Goal: Information Seeking & Learning: Learn about a topic

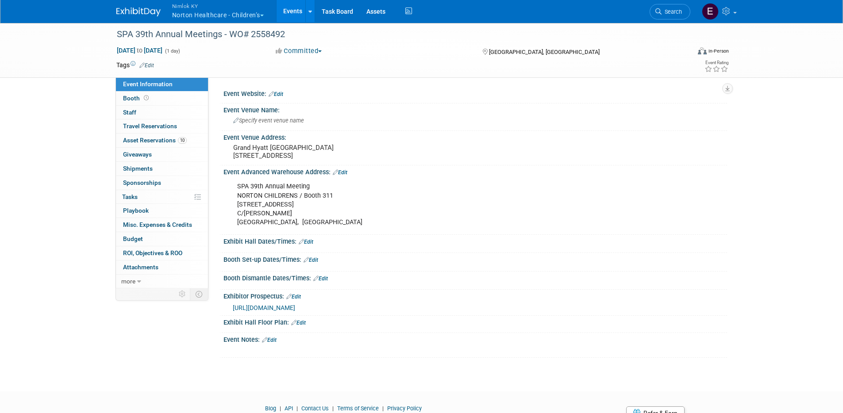
click at [191, 18] on button "Nimlok [PERSON_NAME] Healthcare - Children’s" at bounding box center [223, 11] width 104 height 23
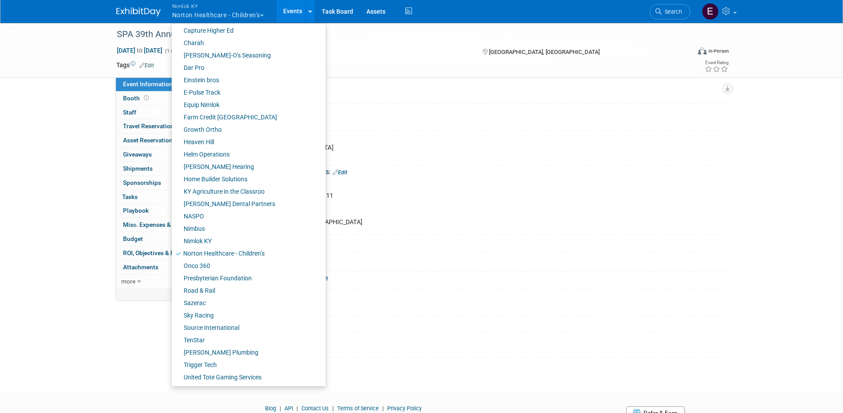
scroll to position [213, 0]
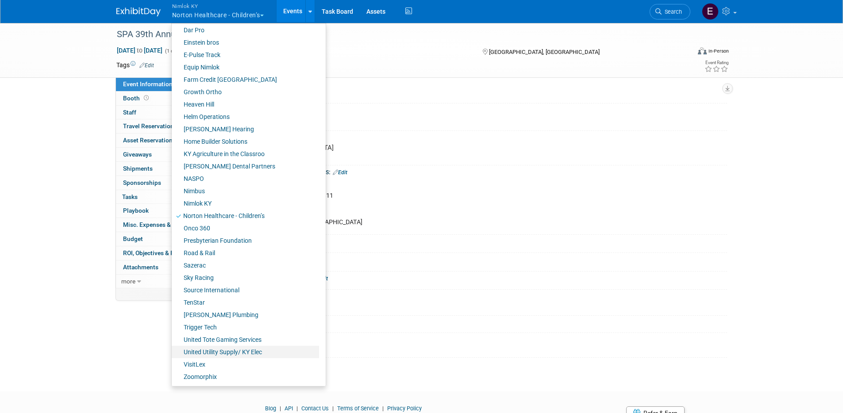
click at [249, 353] on link "United Utility Supply/ KY Elec" at bounding box center [245, 352] width 147 height 12
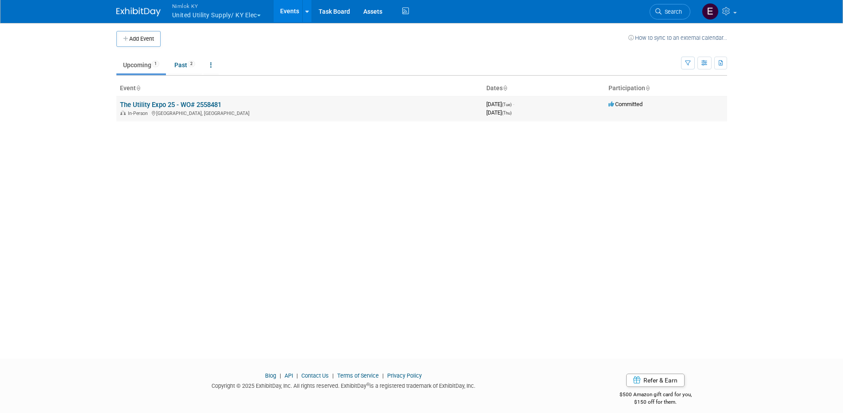
click at [215, 105] on link "The Utility Expo 25 - WO# 2558481" at bounding box center [170, 105] width 101 height 8
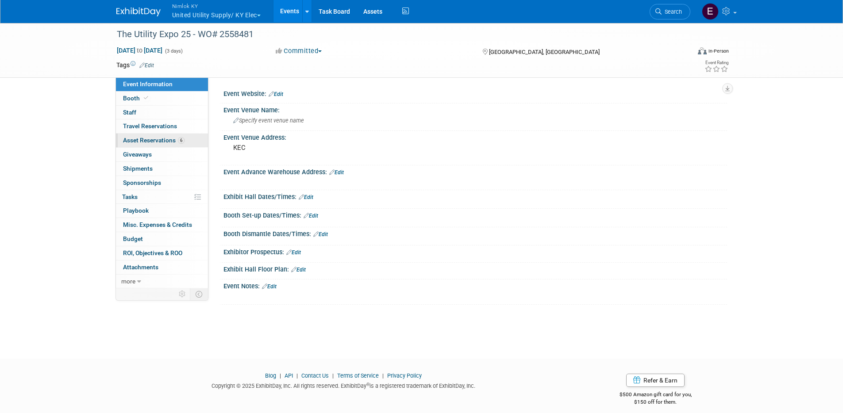
click at [168, 140] on span "Asset Reservations 6" at bounding box center [154, 140] width 62 height 7
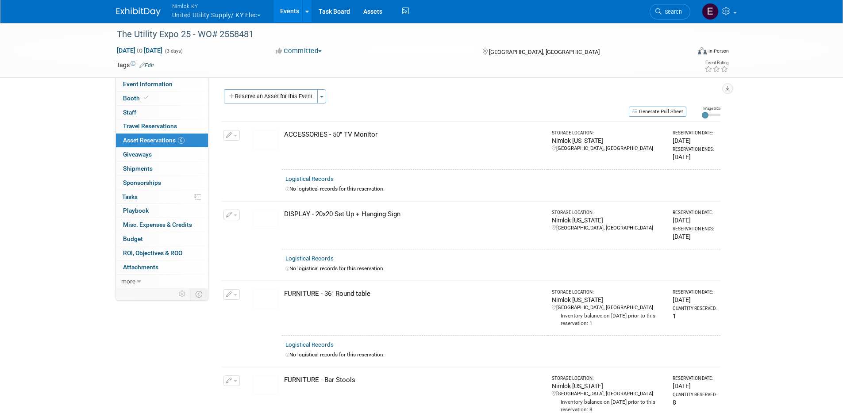
click at [383, 86] on div "Event Website: Edit Event Venue Name: Specify event venue name Event Venue Addr…" at bounding box center [467, 182] width 519 height 211
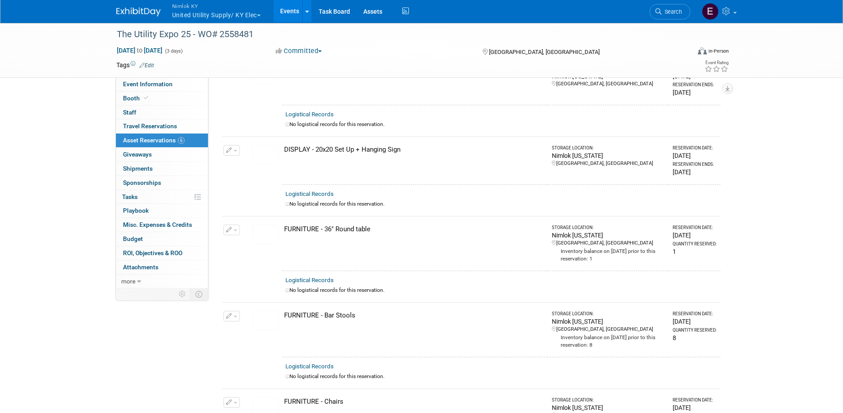
drag, startPoint x: 401, startPoint y: 101, endPoint x: 429, endPoint y: 127, distance: 37.9
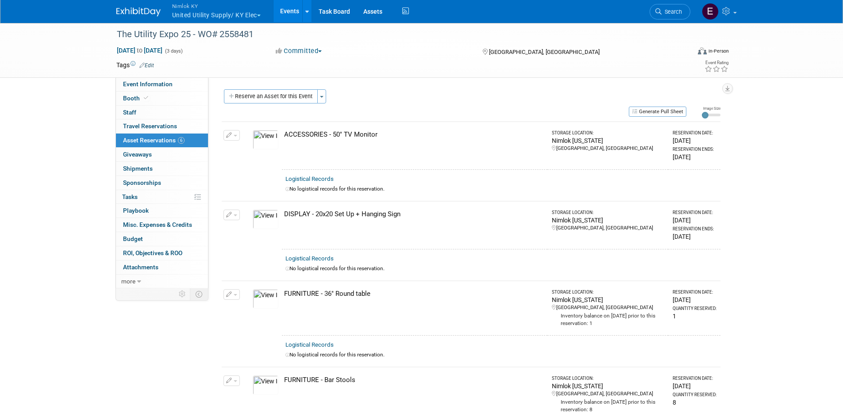
click at [285, 214] on div "DISPLAY - 20x20 Set Up + Hanging Sign" at bounding box center [414, 214] width 260 height 9
click at [381, 10] on link "Assets" at bounding box center [373, 11] width 32 height 22
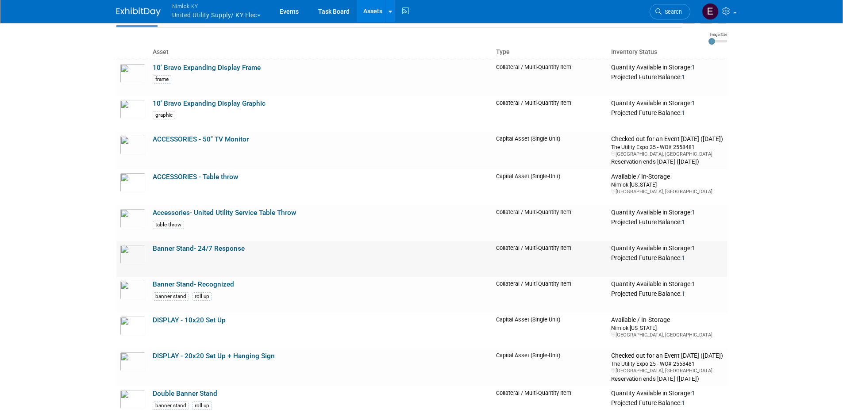
scroll to position [60, 0]
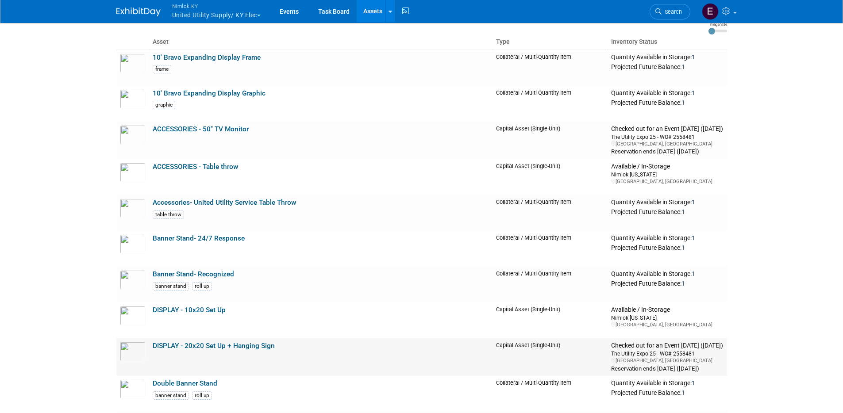
click at [256, 346] on link "DISPLAY - 20x20 Set Up + Hanging Sign" at bounding box center [214, 346] width 122 height 8
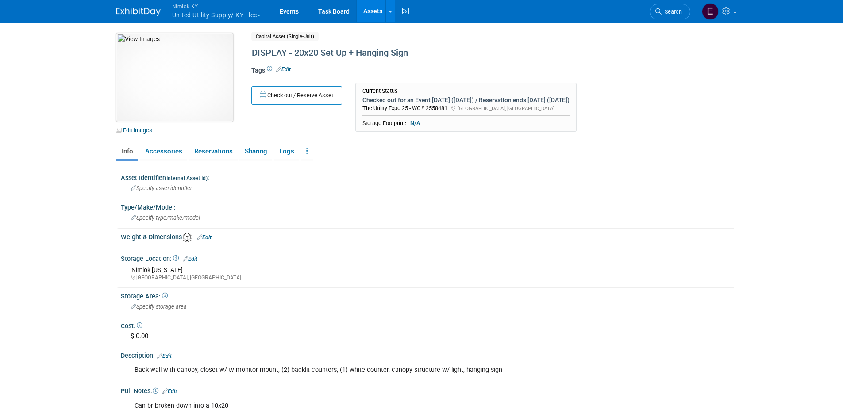
click at [197, 73] on img at bounding box center [174, 77] width 117 height 89
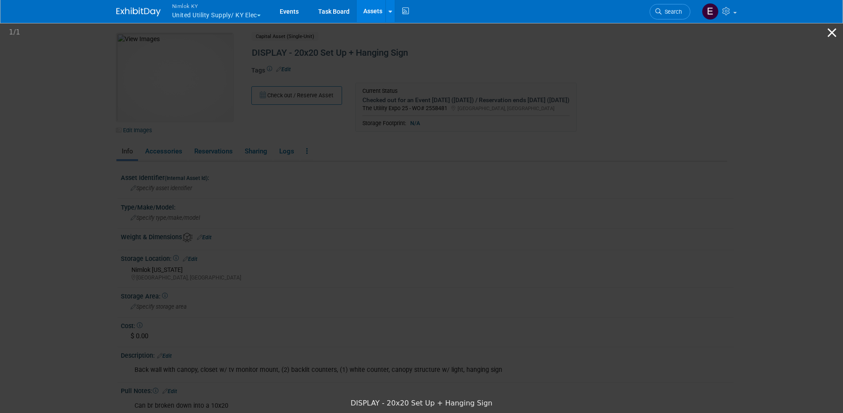
click at [833, 31] on button "Close gallery" at bounding box center [832, 32] width 22 height 21
